Goal: Task Accomplishment & Management: Use online tool/utility

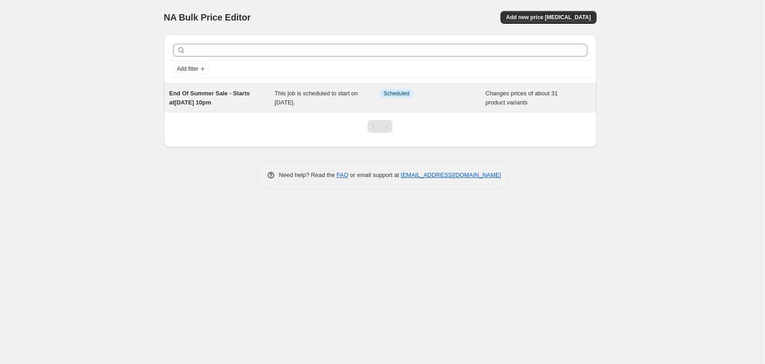
click at [189, 104] on span "End Of Summer Sale - Starts at[DATE] 10pm" at bounding box center [209, 98] width 81 height 16
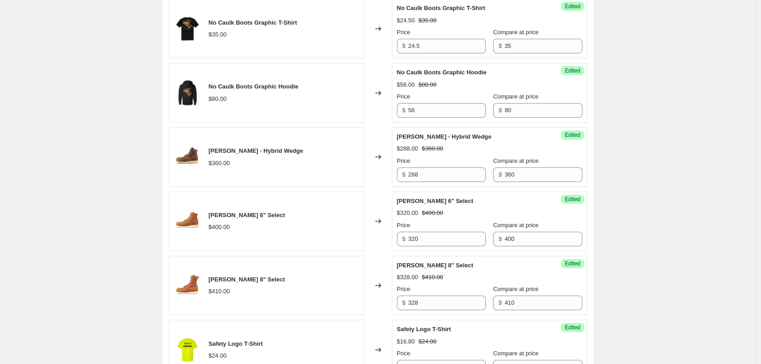
scroll to position [987, 0]
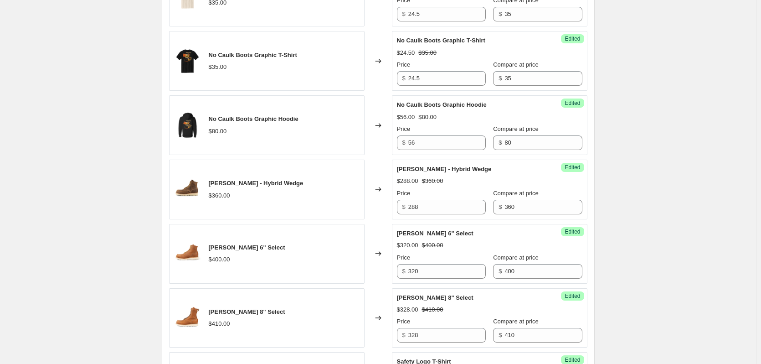
click at [664, 134] on div "End Of Summer Sale - Starts at27 Aug 2025, 10pm. This page is ready End Of Summ…" at bounding box center [378, 42] width 756 height 2058
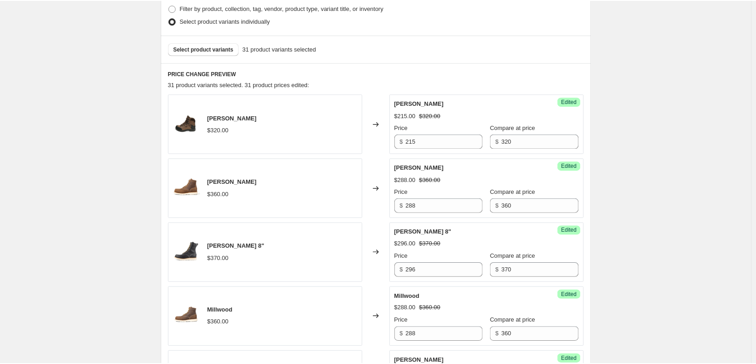
scroll to position [1181, 0]
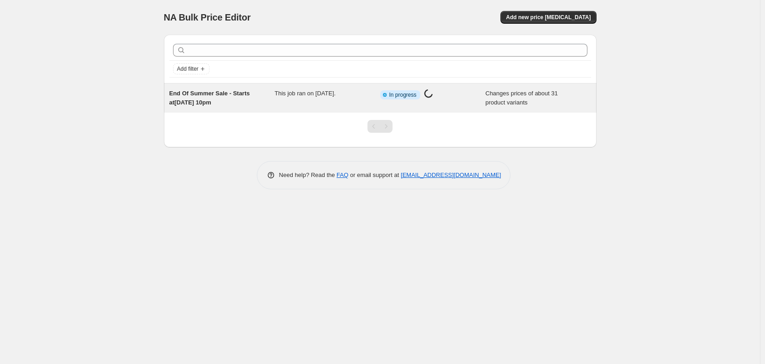
click at [221, 100] on span "End Of Summer Sale - Starts at[DATE] 10pm" at bounding box center [209, 98] width 81 height 16
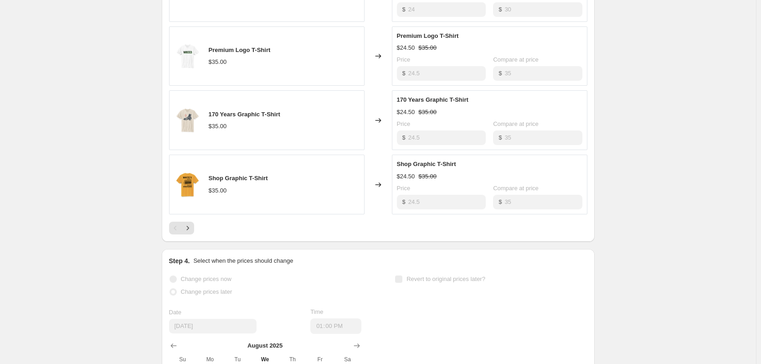
scroll to position [1518, 0]
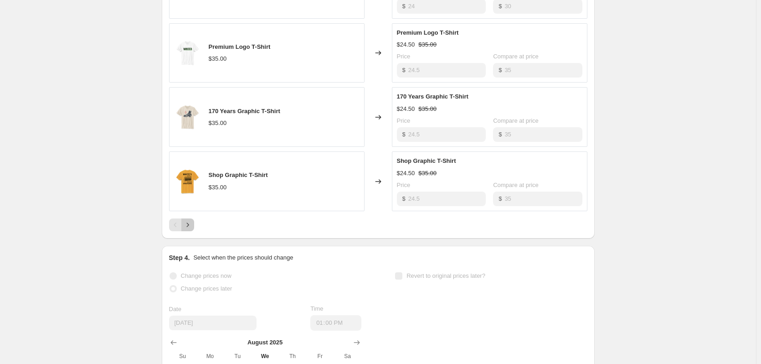
click at [194, 226] on button "Next" at bounding box center [187, 224] width 13 height 13
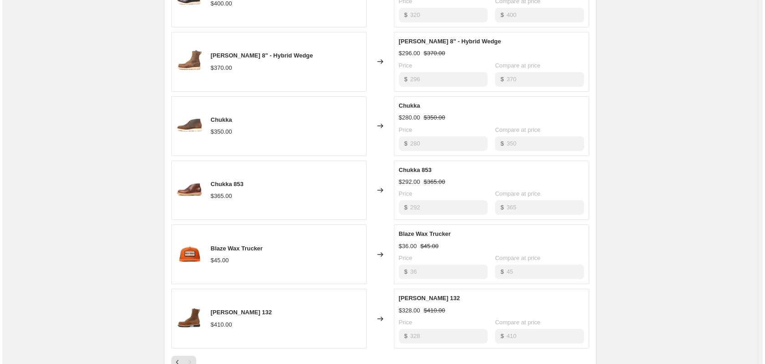
scroll to position [0, 0]
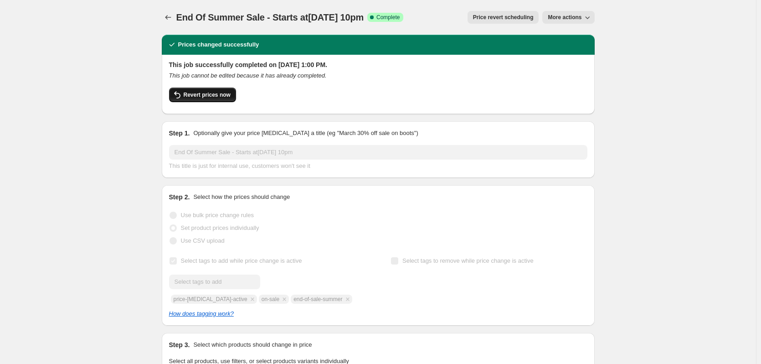
click at [213, 92] on span "Revert prices now" at bounding box center [207, 94] width 47 height 7
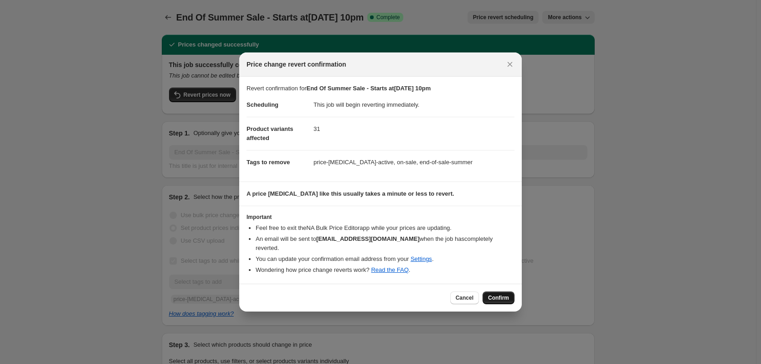
click at [497, 291] on button "Confirm" at bounding box center [498, 297] width 32 height 13
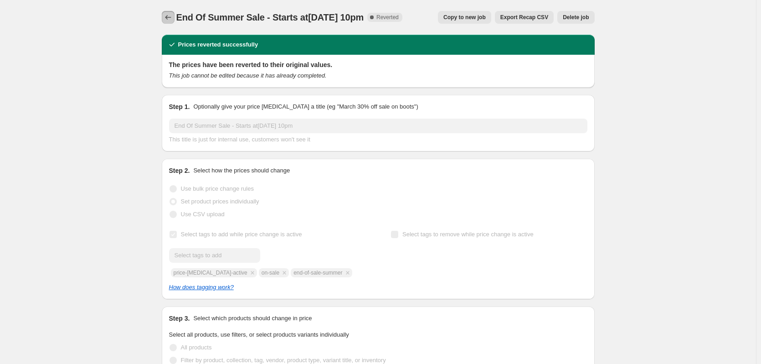
click at [169, 16] on icon "Price change jobs" at bounding box center [168, 17] width 9 height 9
